Goal: Information Seeking & Learning: Learn about a topic

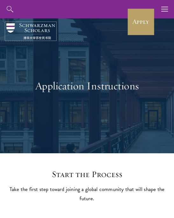
click at [36, 29] on img at bounding box center [30, 31] width 49 height 16
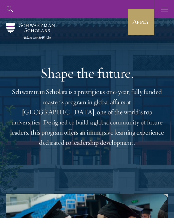
click at [161, 12] on button "button" at bounding box center [164, 9] width 18 height 18
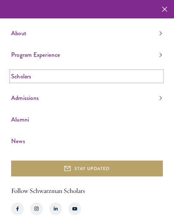
click at [66, 80] on link "Scholars" at bounding box center [86, 76] width 151 height 10
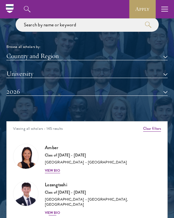
scroll to position [551, 0]
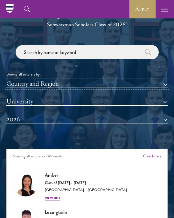
click at [121, 85] on button "Country and Region" at bounding box center [86, 84] width 161 height 8
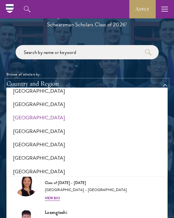
scroll to position [1301, 0]
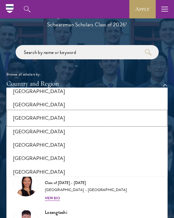
click at [52, 115] on button "[GEOGRAPHIC_DATA]" at bounding box center [86, 117] width 157 height 13
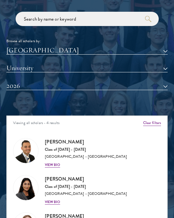
scroll to position [594, 0]
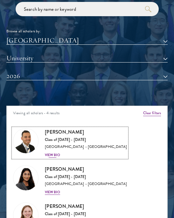
click at [60, 130] on h3 "[PERSON_NAME]" at bounding box center [86, 132] width 82 height 8
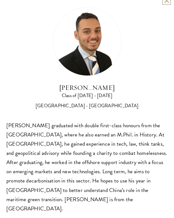
scroll to position [668, 0]
click at [167, 4] on div "[PERSON_NAME] Class of [DATE] - [DATE] [GEOGRAPHIC_DATA] - [GEOGRAPHIC_DATA] [P…" at bounding box center [87, 110] width 174 height 235
click at [167, 2] on button at bounding box center [166, 0] width 5 height 5
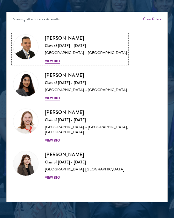
scroll to position [693, 0]
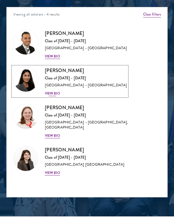
click at [62, 71] on h3 "[PERSON_NAME]" at bounding box center [86, 71] width 82 height 8
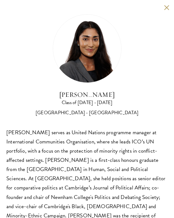
click at [167, 8] on button at bounding box center [166, 7] width 5 height 5
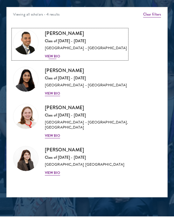
click at [62, 34] on h3 "[PERSON_NAME]" at bounding box center [86, 34] width 82 height 8
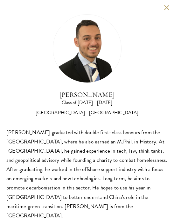
click at [165, 7] on button at bounding box center [166, 7] width 5 height 5
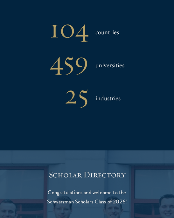
scroll to position [433, 0]
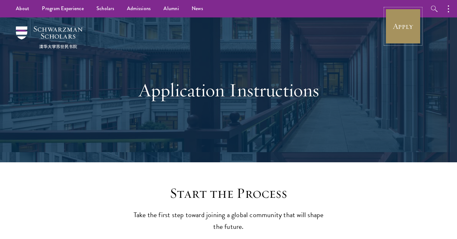
click at [409, 32] on link "Apply" at bounding box center [404, 27] width 36 height 36
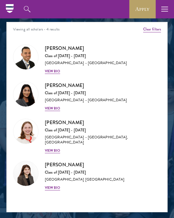
scroll to position [678, 0]
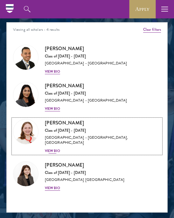
click at [56, 124] on h3 "Roxanne Stevenson-Brown" at bounding box center [103, 123] width 116 height 8
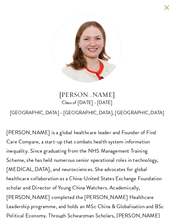
click at [166, 7] on button at bounding box center [166, 7] width 5 height 5
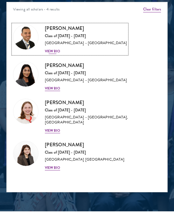
click at [29, 44] on img at bounding box center [25, 37] width 25 height 25
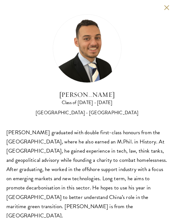
click at [166, 9] on button at bounding box center [166, 7] width 5 height 5
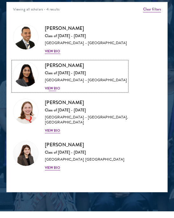
click at [30, 78] on img at bounding box center [25, 74] width 25 height 25
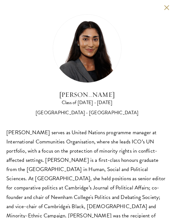
click at [165, 7] on button at bounding box center [166, 7] width 5 height 5
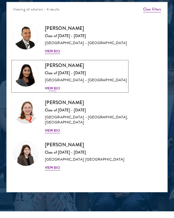
click at [61, 66] on h3 "Mia Sawjani" at bounding box center [86, 66] width 82 height 8
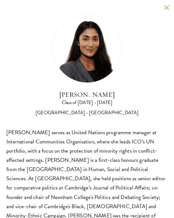
click at [166, 9] on button at bounding box center [166, 7] width 5 height 5
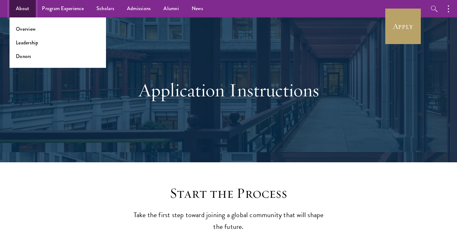
click at [20, 8] on link "About" at bounding box center [23, 8] width 26 height 17
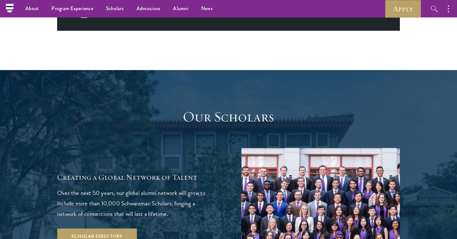
scroll to position [1000, 0]
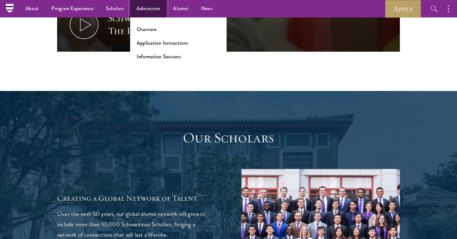
click at [157, 11] on link "Admissions" at bounding box center [148, 8] width 37 height 17
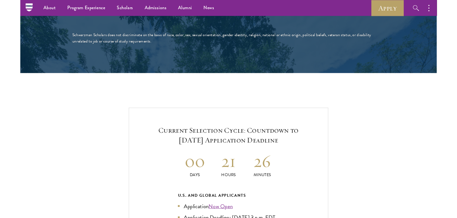
scroll to position [1252, 0]
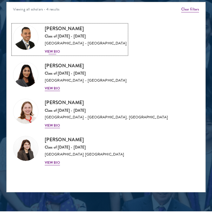
click at [57, 30] on h3 "[PERSON_NAME]" at bounding box center [86, 29] width 82 height 8
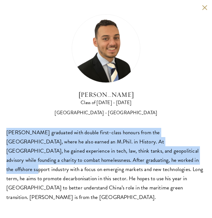
drag, startPoint x: 6, startPoint y: 132, endPoint x: 97, endPoint y: 158, distance: 94.1
click at [97, 158] on div "[PERSON_NAME] Class of [DATE] - [DATE] [GEOGRAPHIC_DATA] - [GEOGRAPHIC_DATA] [P…" at bounding box center [106, 108] width 212 height 216
click at [204, 8] on button at bounding box center [204, 7] width 5 height 5
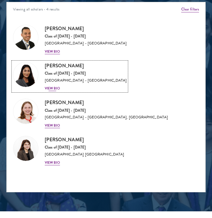
click at [54, 66] on h3 "[PERSON_NAME]" at bounding box center [86, 66] width 82 height 8
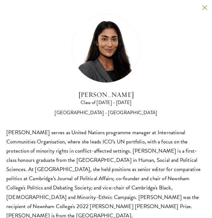
scroll to position [727, 0]
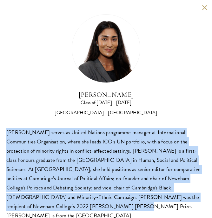
drag, startPoint x: 6, startPoint y: 130, endPoint x: 182, endPoint y: 198, distance: 188.8
click at [182, 198] on div "[PERSON_NAME] serves as United Nations programme manager at International Commu…" at bounding box center [105, 174] width 199 height 92
click at [206, 8] on button at bounding box center [204, 7] width 5 height 5
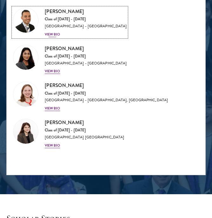
click at [32, 24] on img at bounding box center [25, 20] width 25 height 25
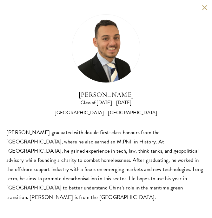
scroll to position [740, 0]
click at [206, 8] on button at bounding box center [204, 7] width 5 height 5
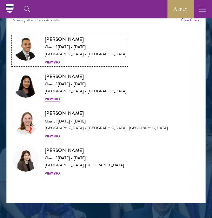
scroll to position [699, 0]
